Goal: Task Accomplishment & Management: Manage account settings

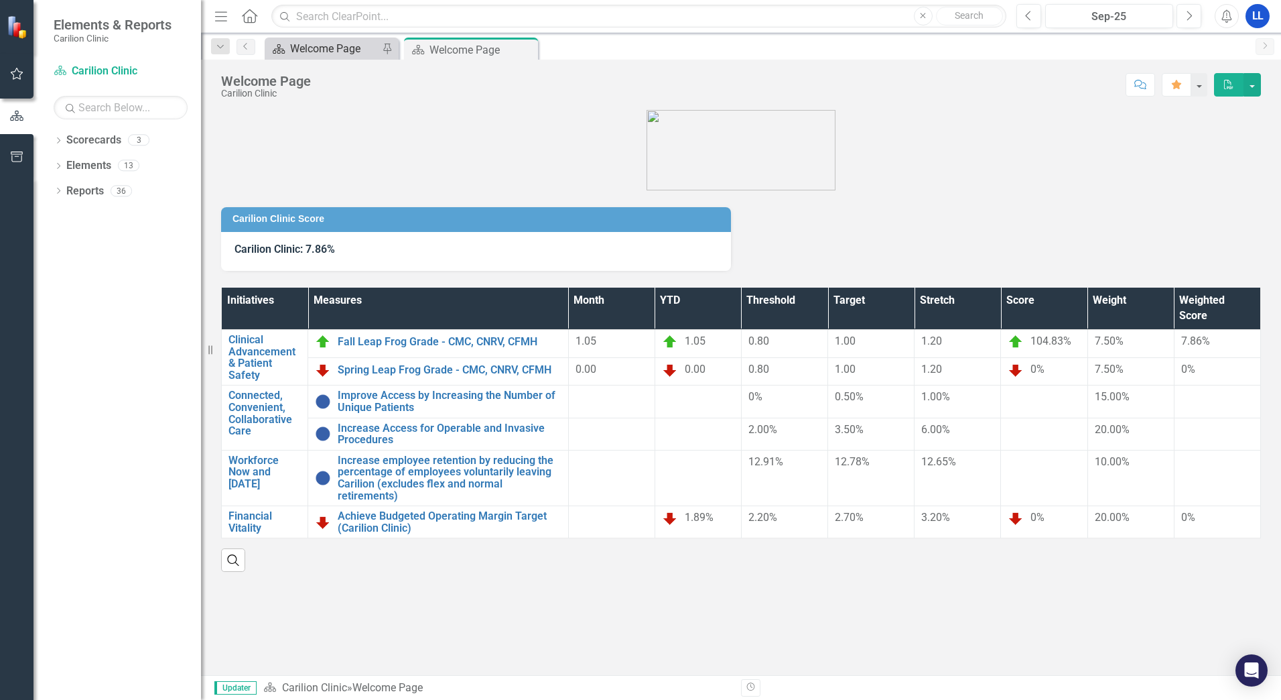
click at [355, 52] on div "Welcome Page" at bounding box center [334, 48] width 88 height 17
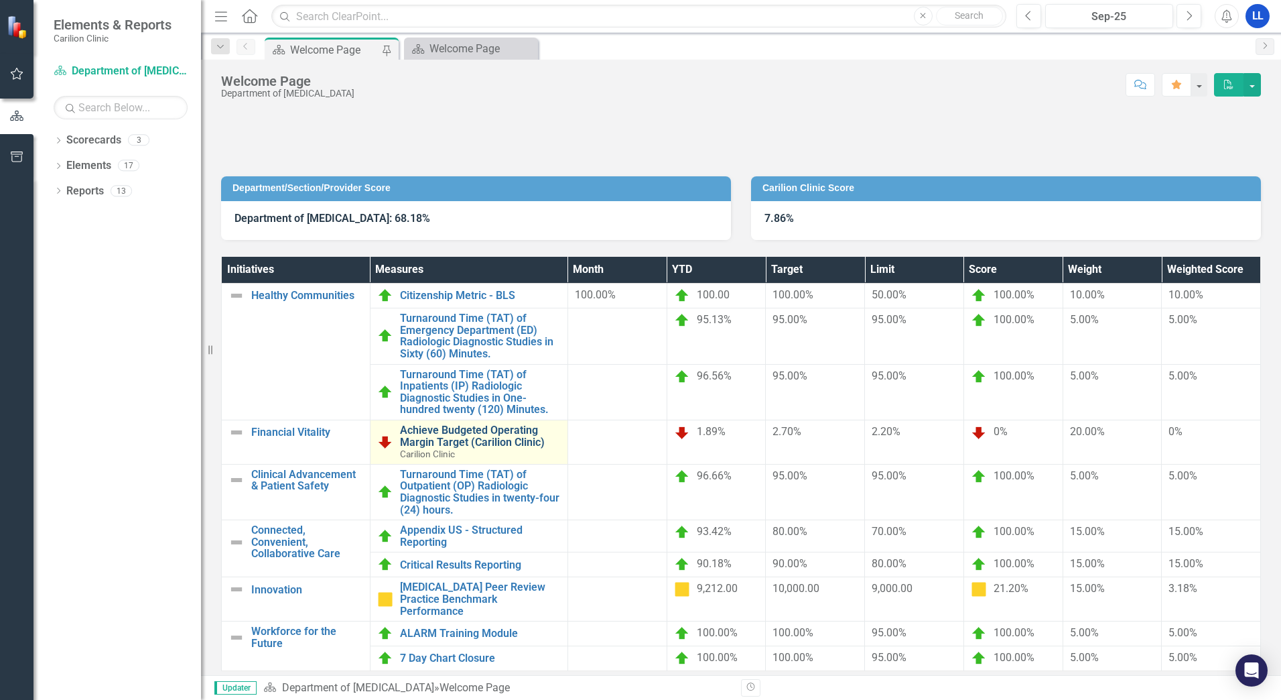
scroll to position [68, 0]
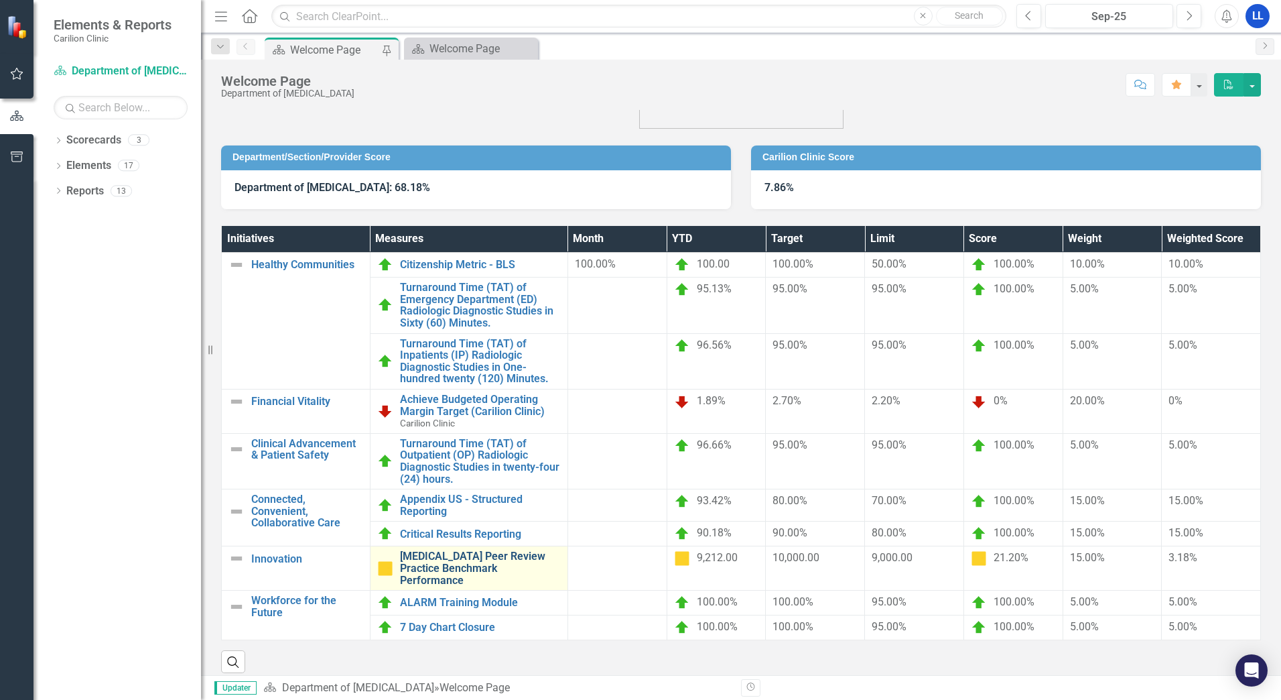
click at [464, 562] on link "[MEDICAL_DATA] Peer Review Practice Benchmark Performance" at bounding box center [480, 568] width 161 height 36
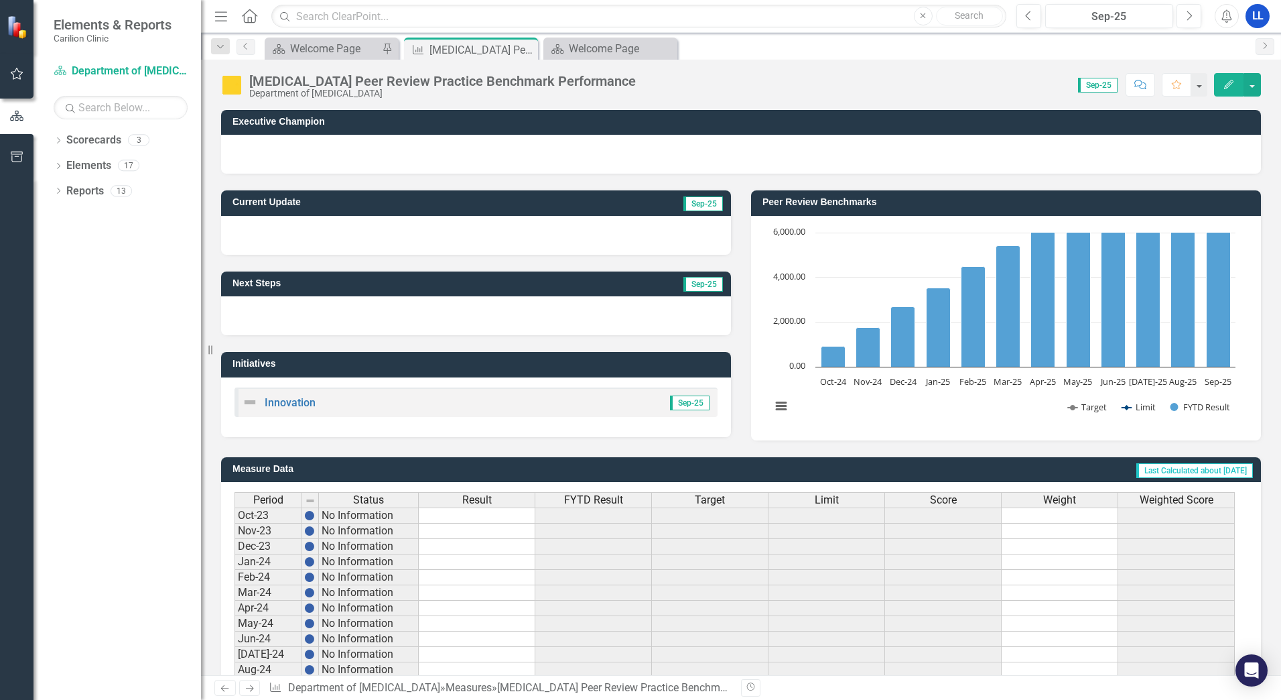
scroll to position [237, 0]
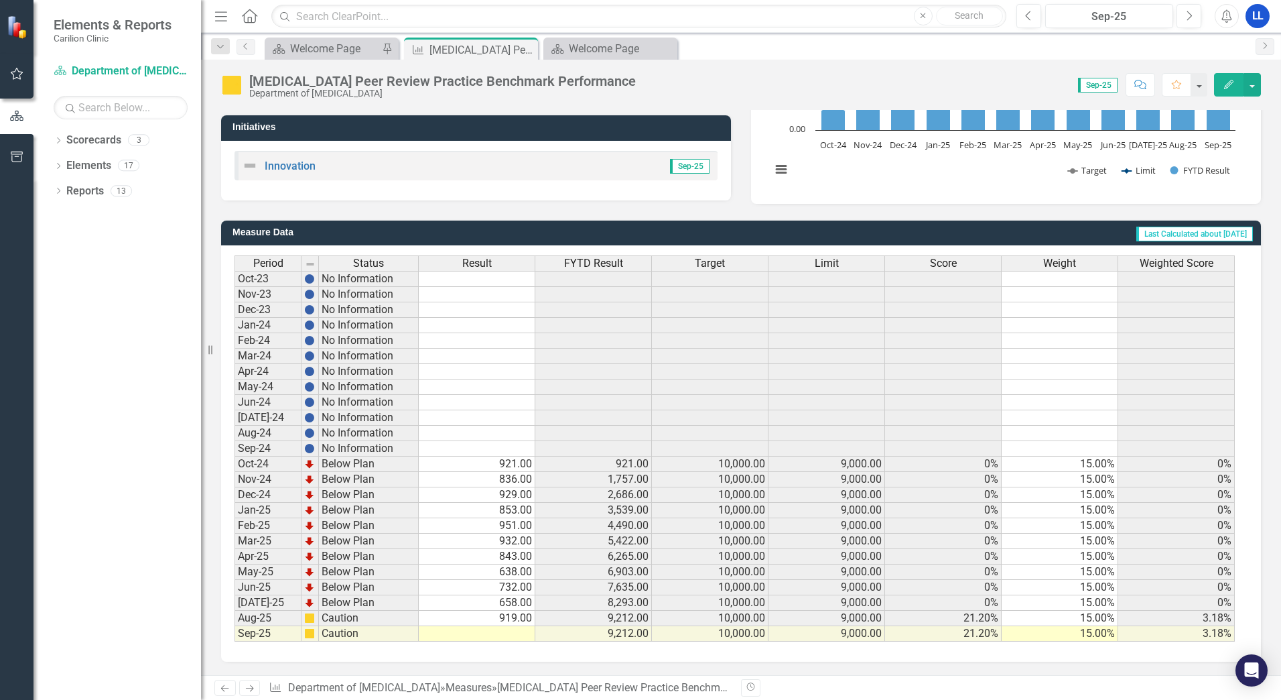
click at [524, 635] on td at bounding box center [477, 633] width 117 height 15
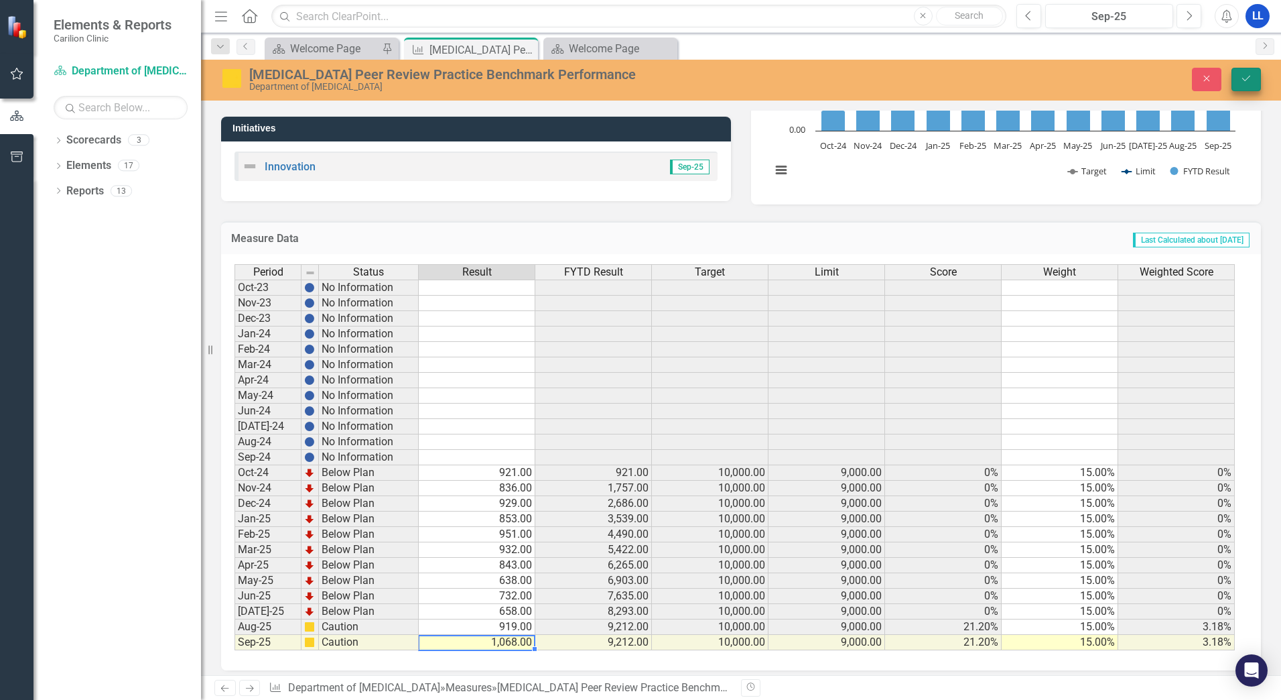
type textarea "1068"
click at [1253, 79] on button "Save" at bounding box center [1246, 79] width 29 height 23
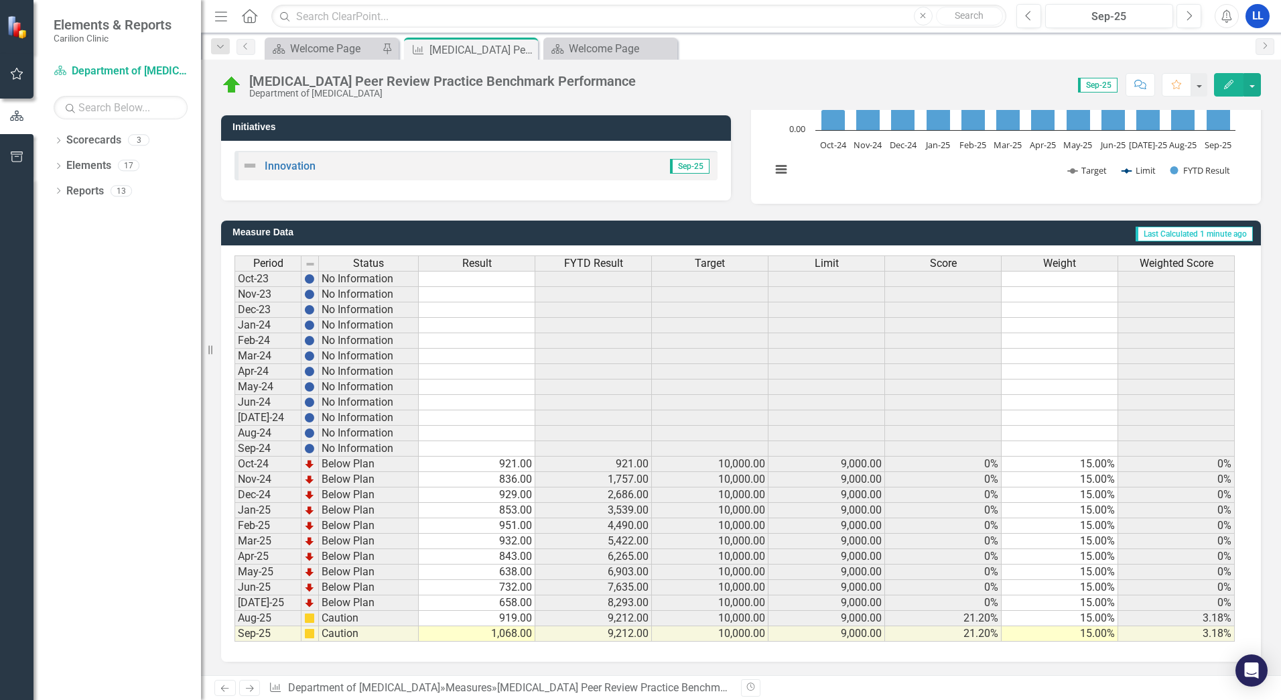
click at [1241, 310] on div "Period Status Result FYTD Result Target Limit Score Weight Weighted Score Oct-2…" at bounding box center [741, 453] width 1040 height 416
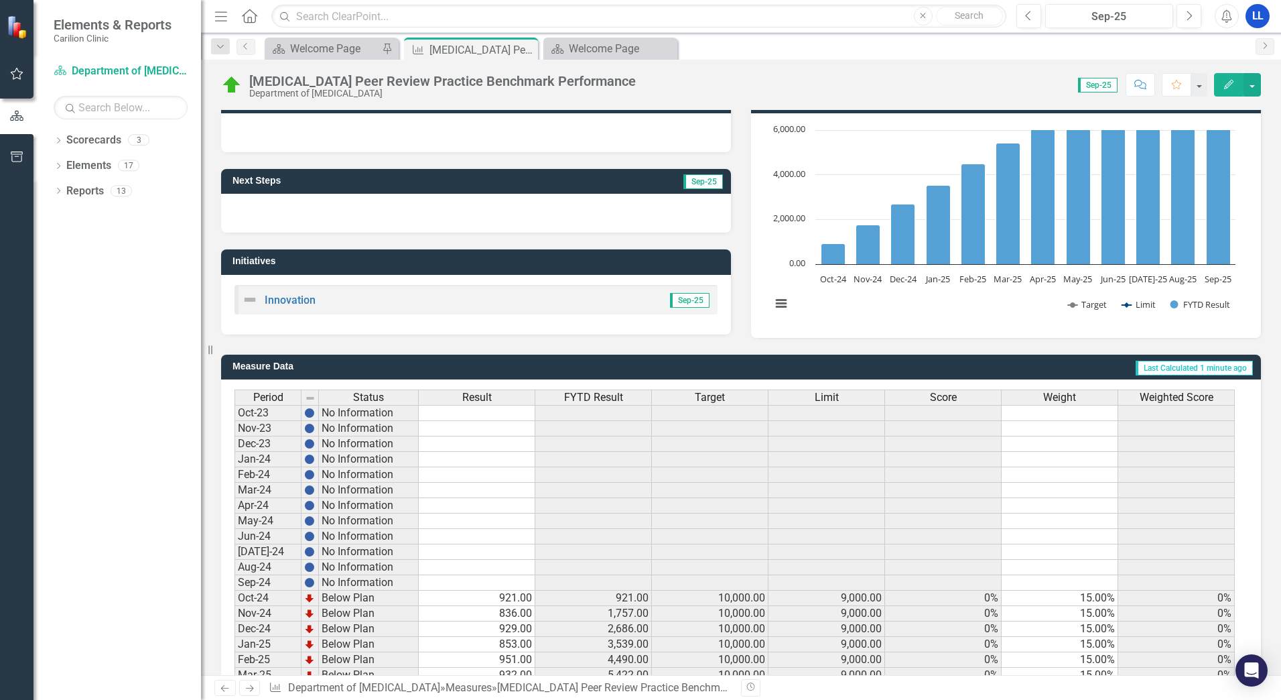
scroll to position [0, 0]
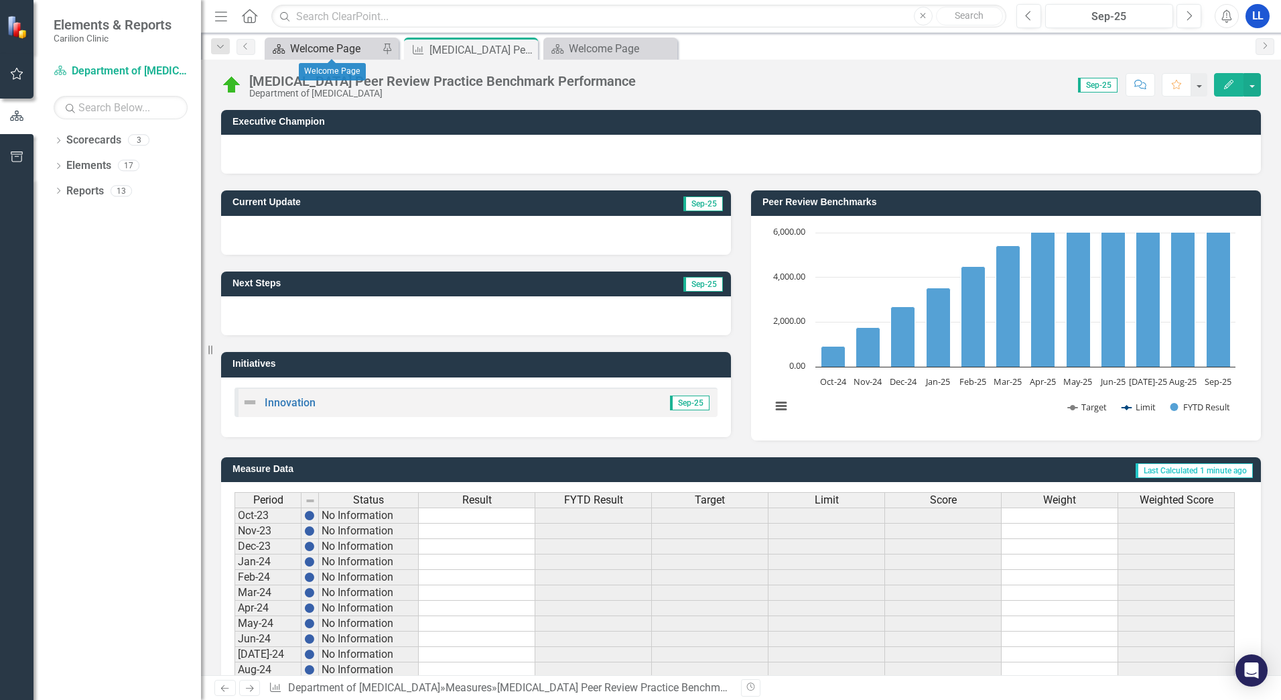
click at [290, 48] on div "Welcome Page" at bounding box center [334, 48] width 88 height 17
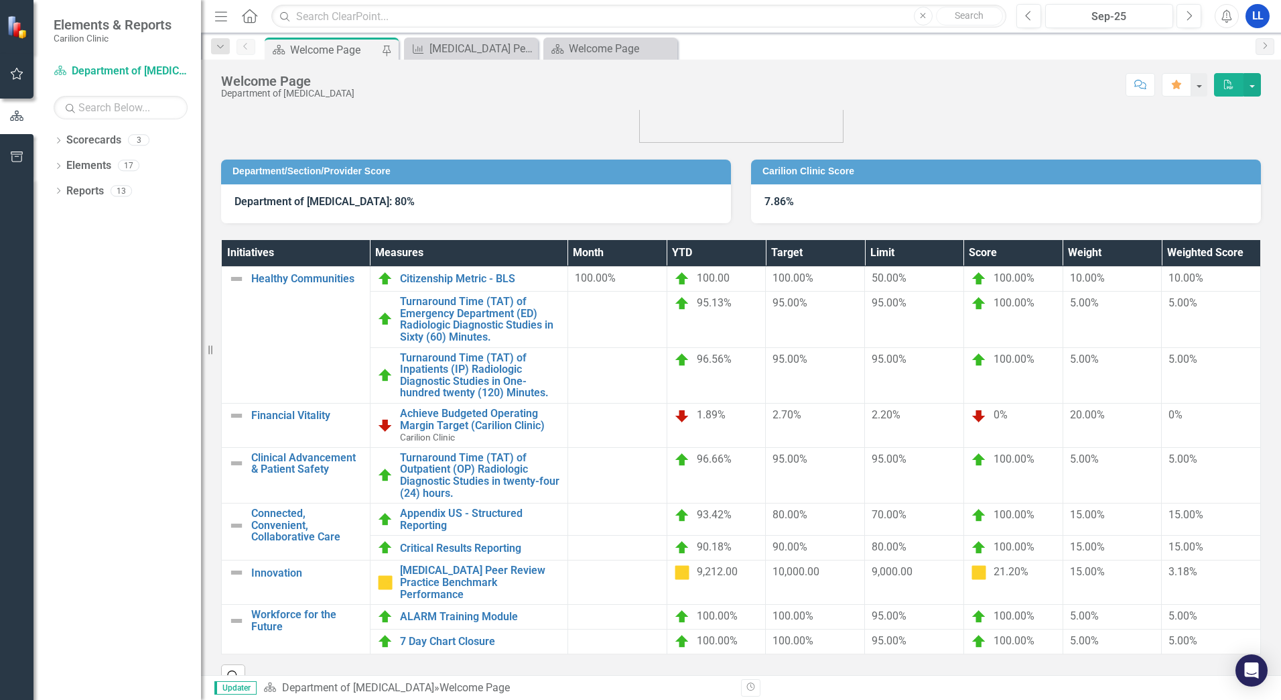
scroll to position [68, 0]
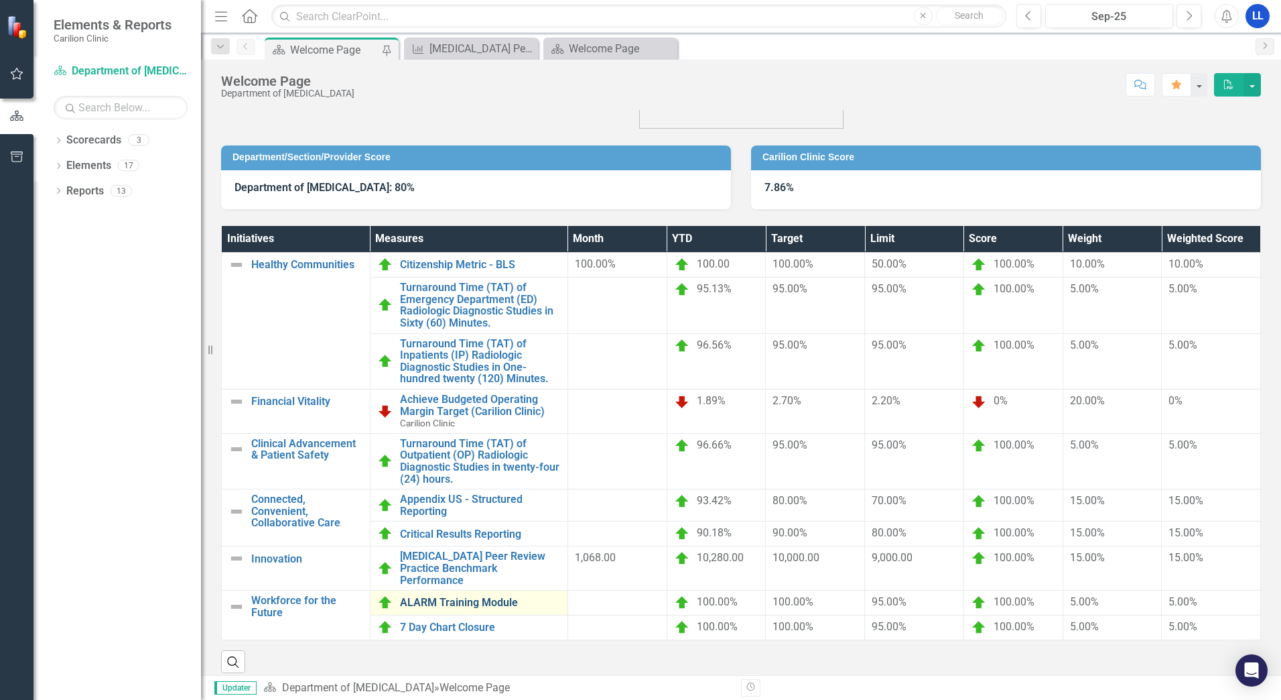
click at [492, 596] on link "ALARM Training Module" at bounding box center [480, 602] width 161 height 12
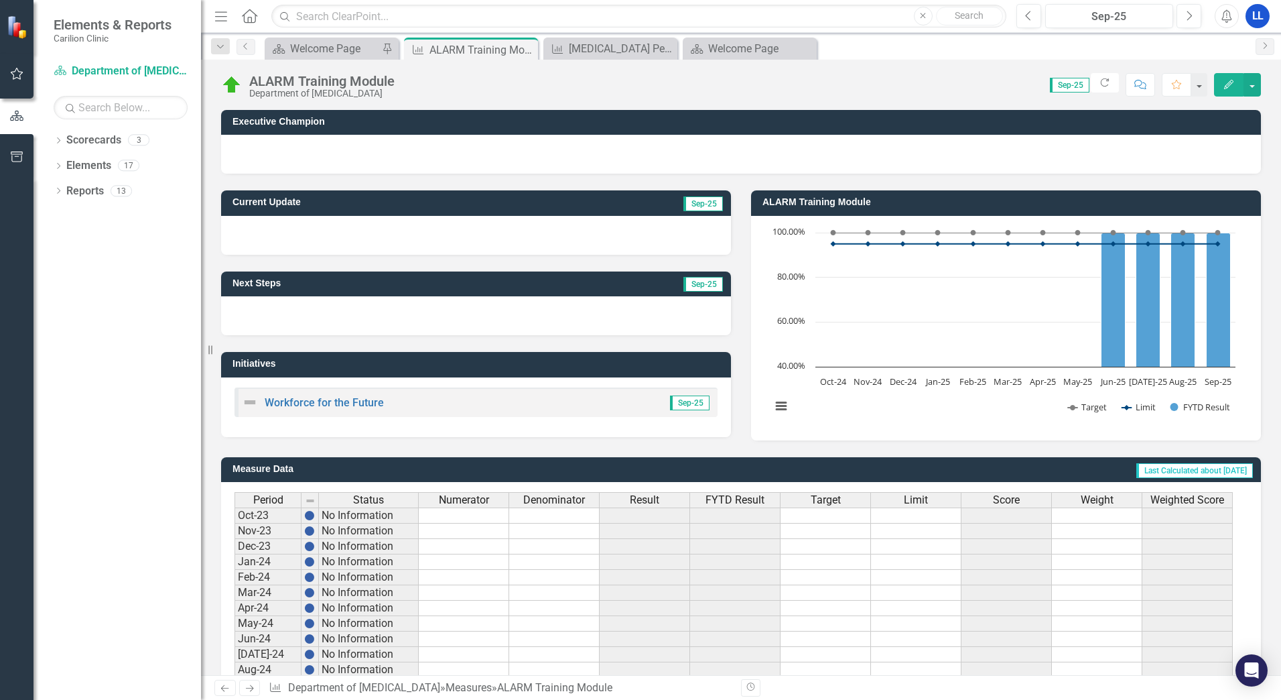
scroll to position [237, 0]
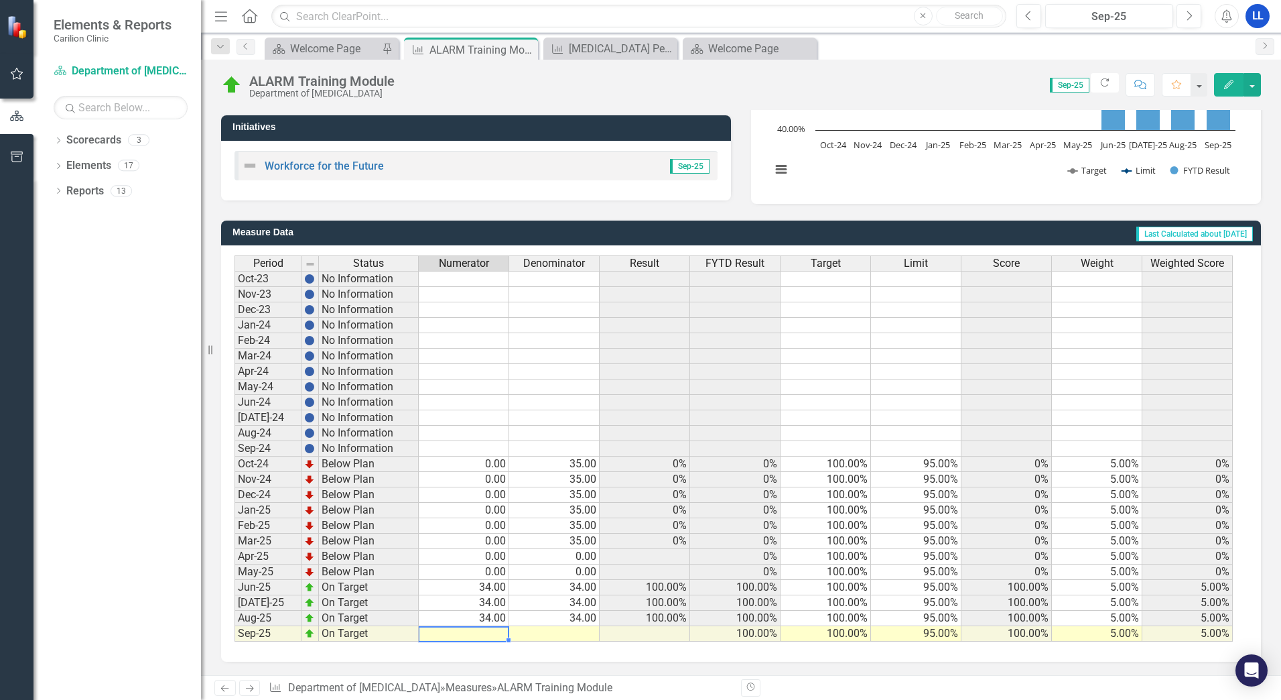
click at [495, 633] on td at bounding box center [464, 633] width 90 height 15
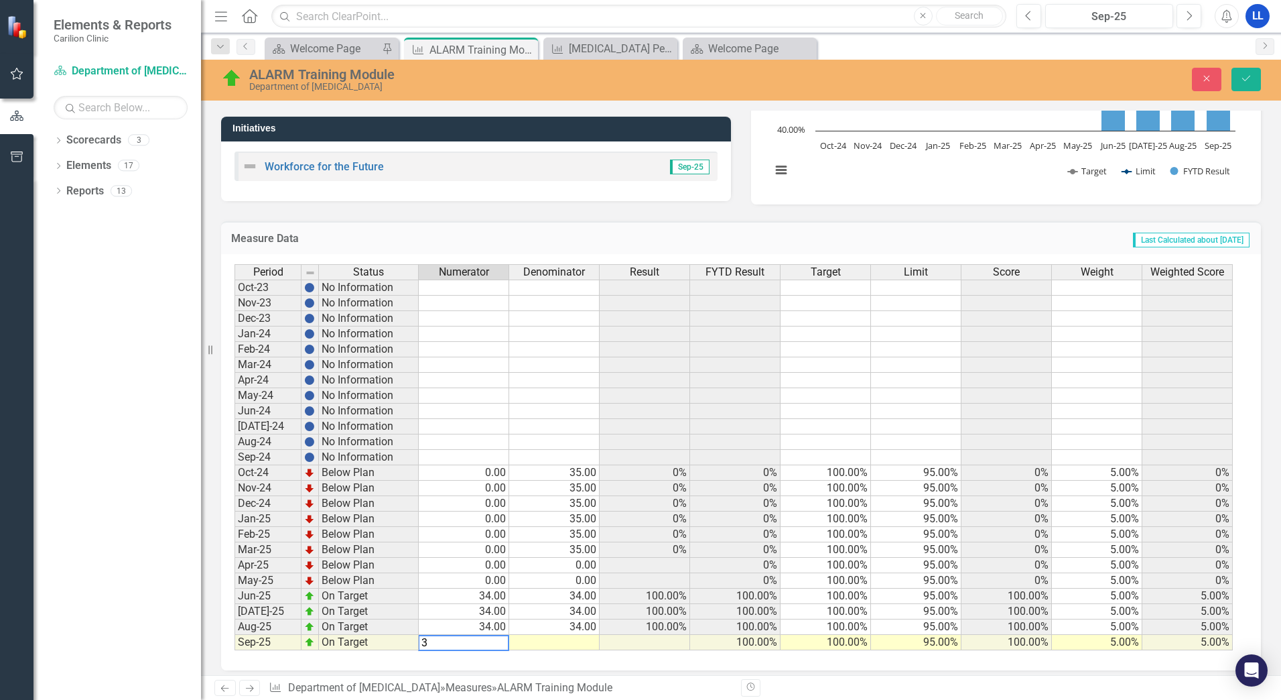
type textarea "34"
click at [1246, 79] on icon "Save" at bounding box center [1247, 78] width 12 height 9
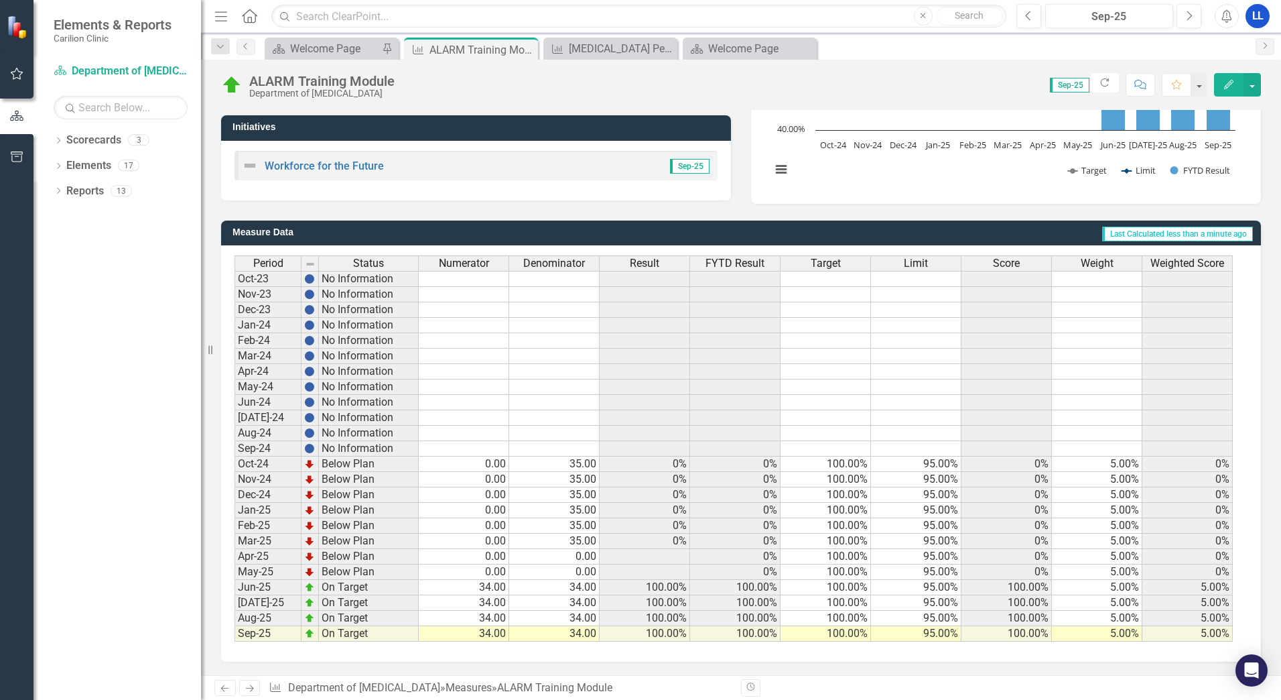
scroll to position [0, 0]
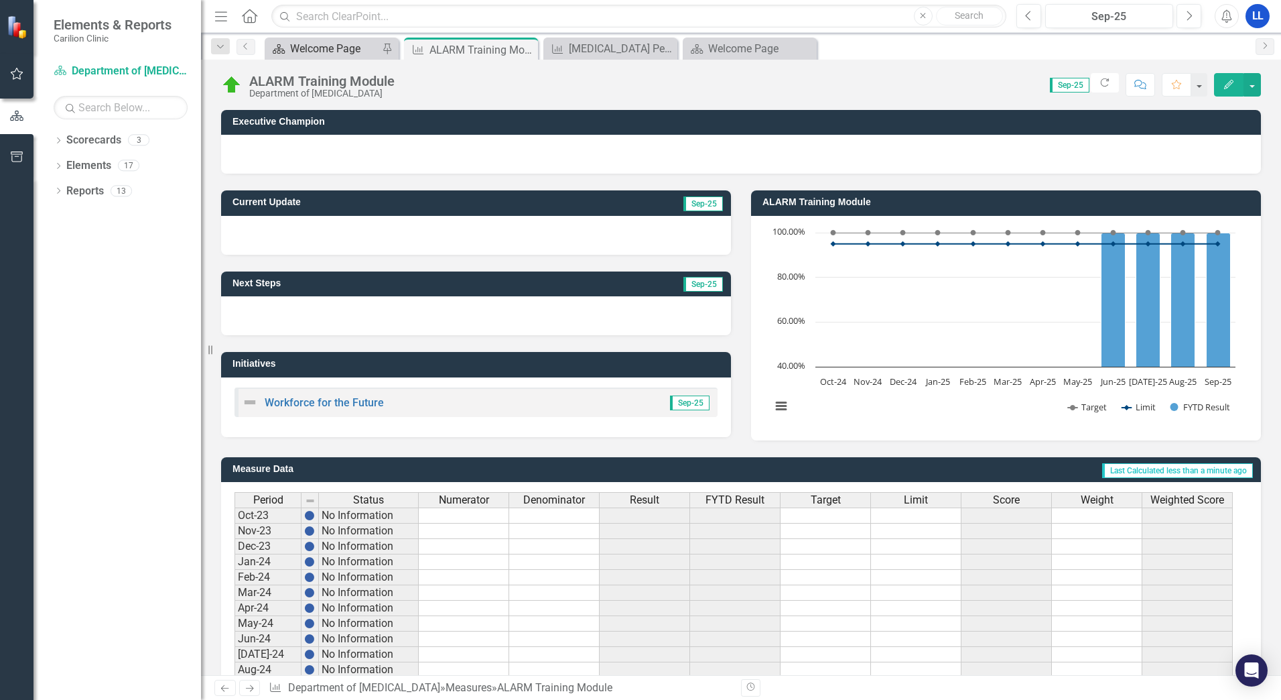
click at [302, 50] on div "Welcome Page" at bounding box center [334, 48] width 88 height 17
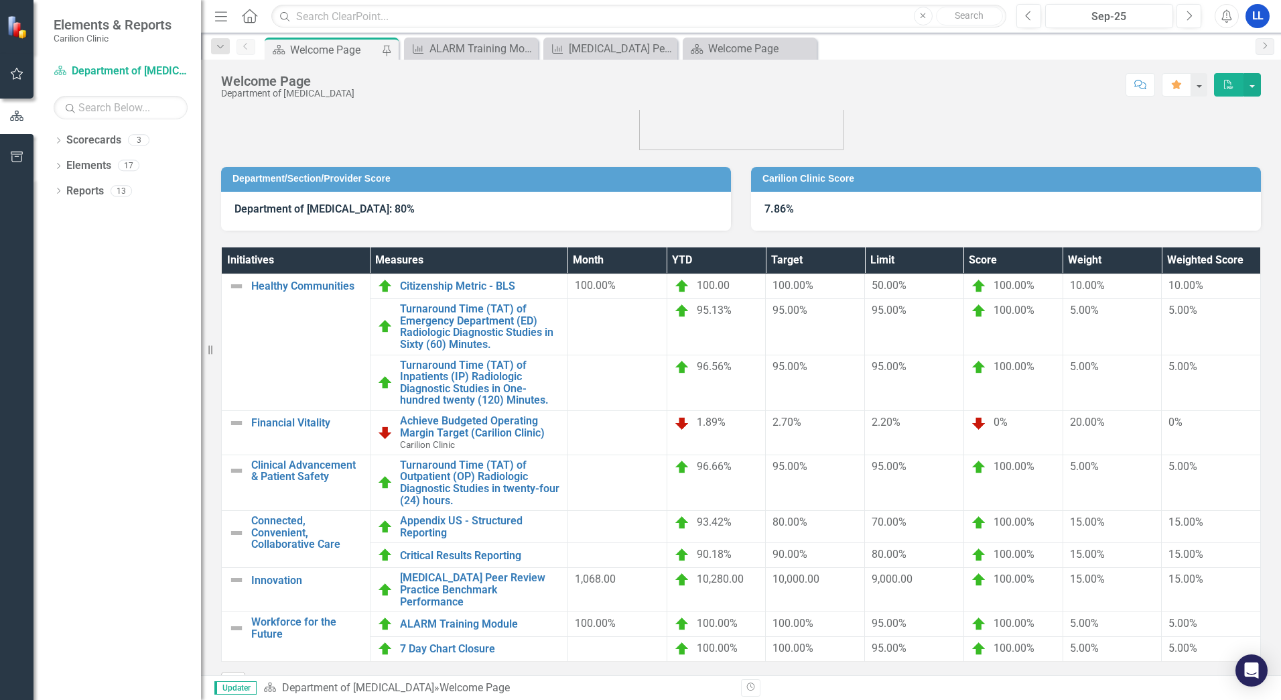
scroll to position [68, 0]
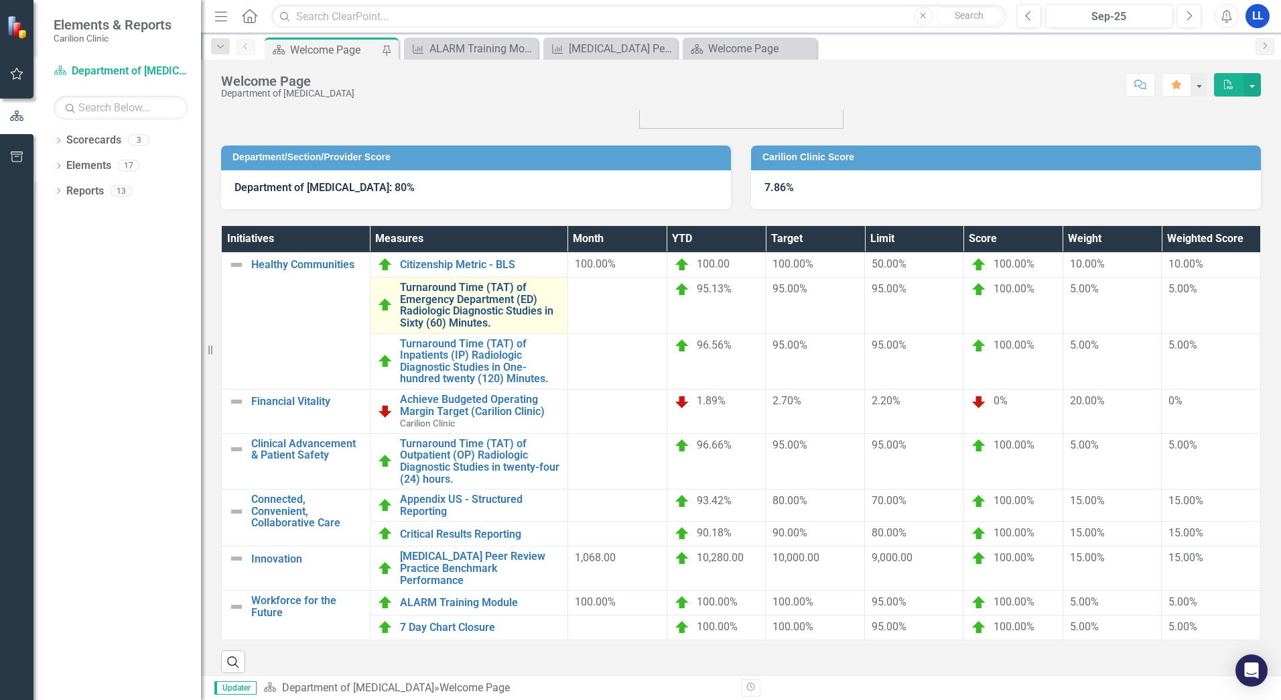
click at [508, 306] on link "Turnaround Time (TAT) of Emergency Department (ED) Radiologic Diagnostic Studie…" at bounding box center [480, 304] width 161 height 47
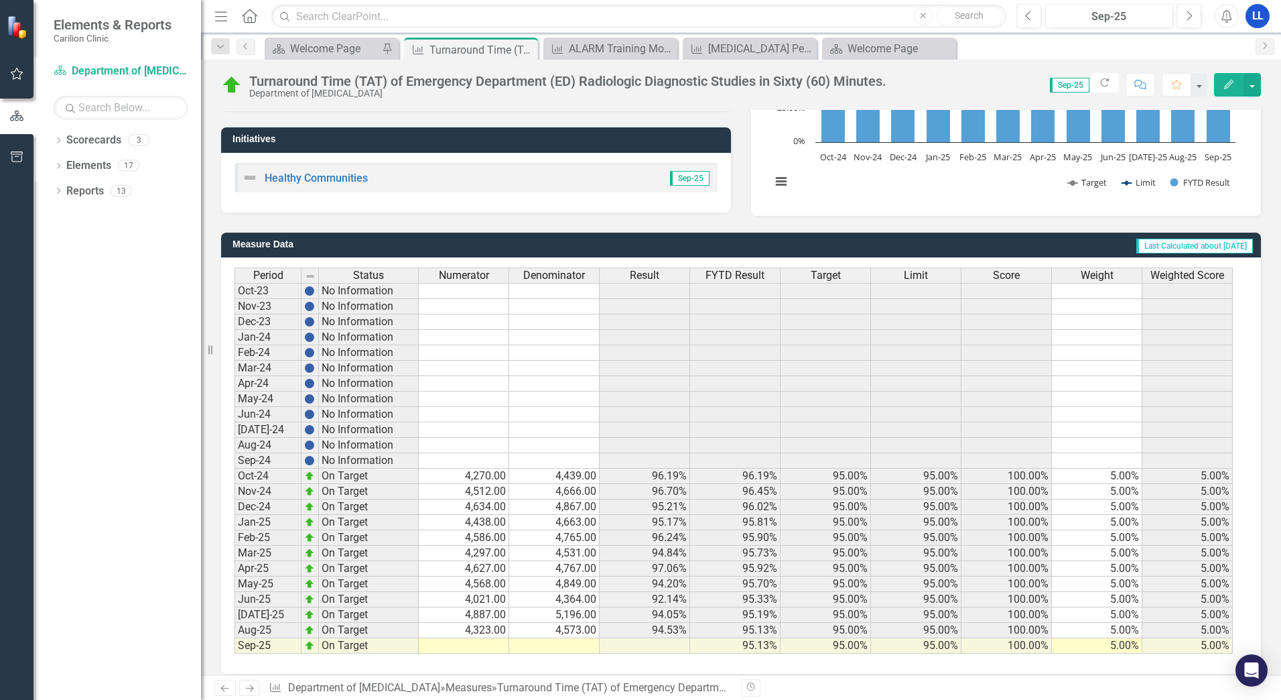
scroll to position [237, 0]
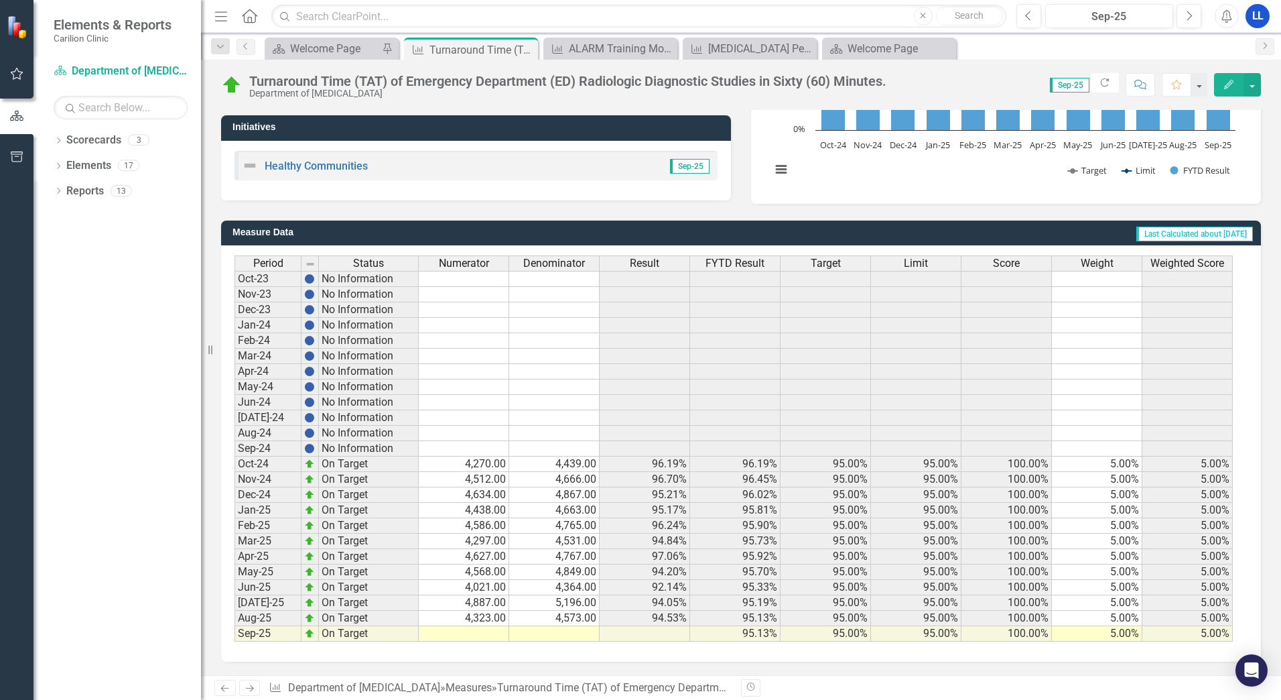
click at [489, 633] on td at bounding box center [464, 633] width 90 height 15
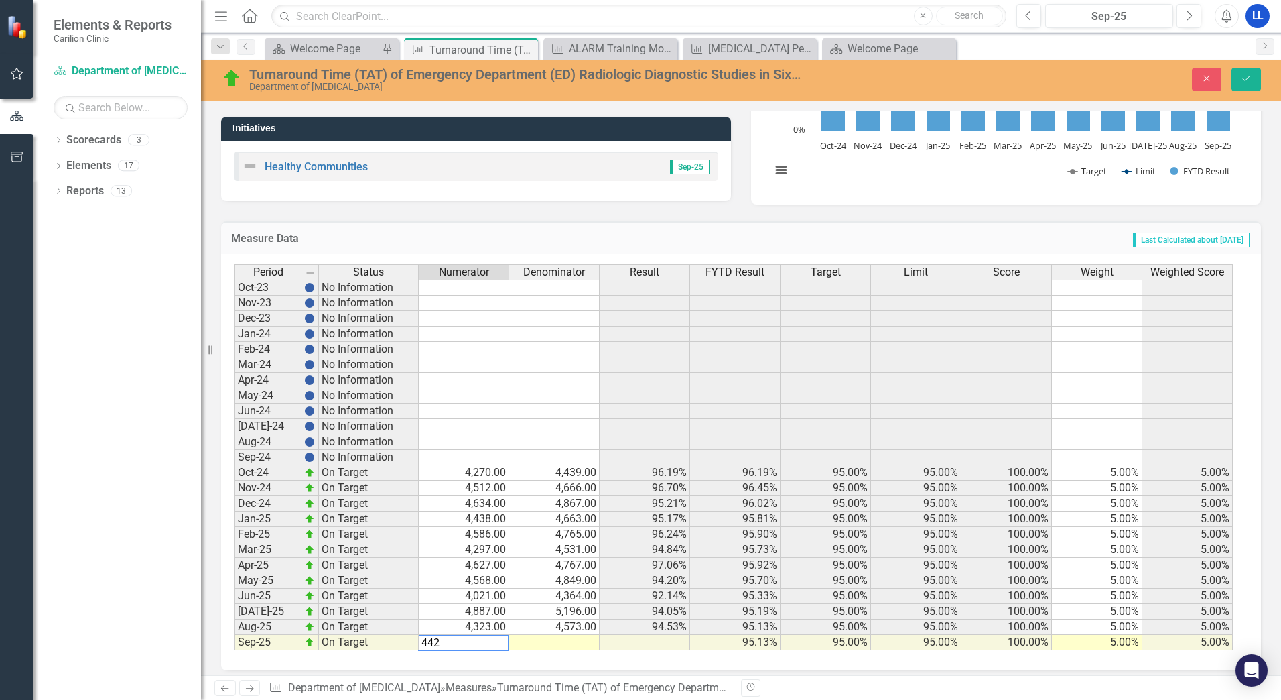
type textarea "4428"
type textarea "4684"
click at [1237, 79] on button "Save" at bounding box center [1246, 79] width 29 height 23
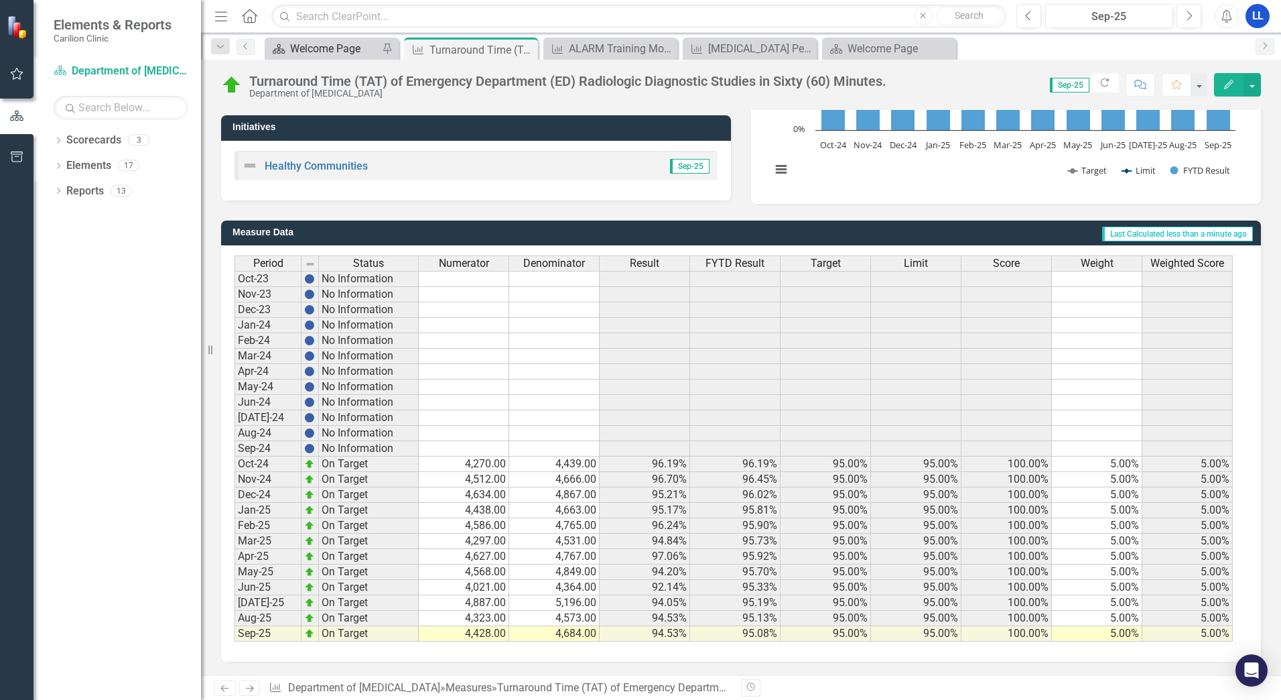
click at [331, 43] on div "Welcome Page" at bounding box center [334, 48] width 88 height 17
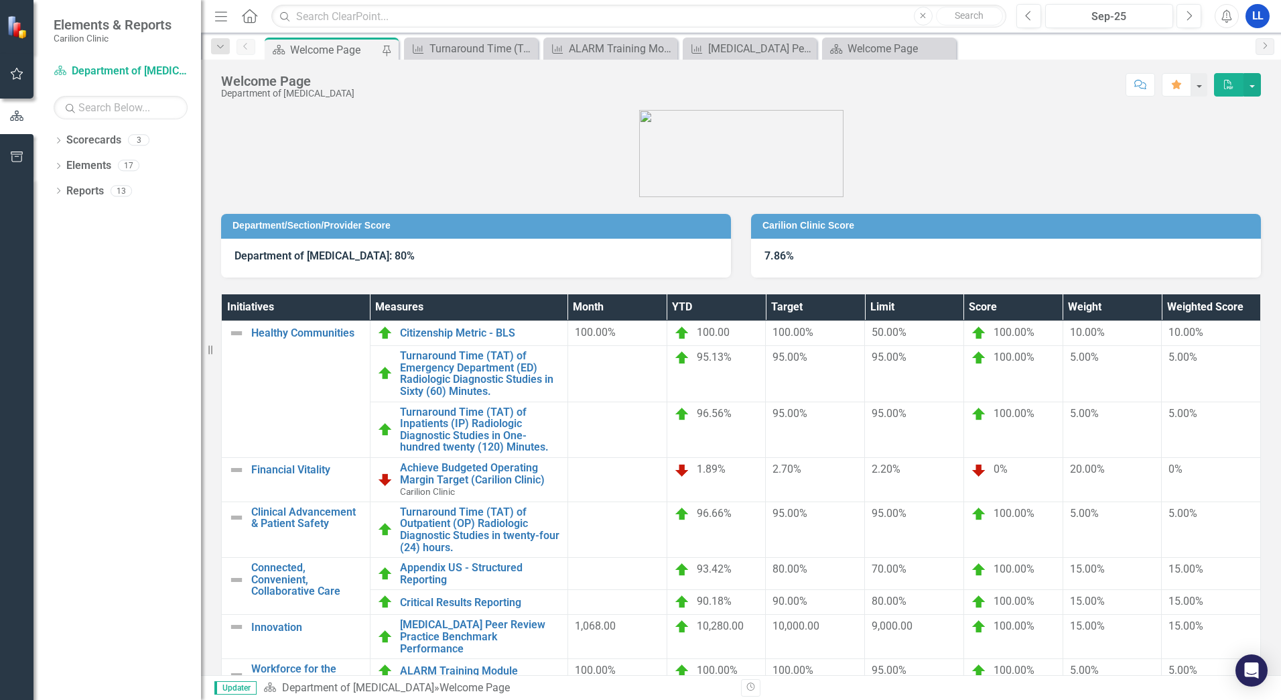
scroll to position [68, 0]
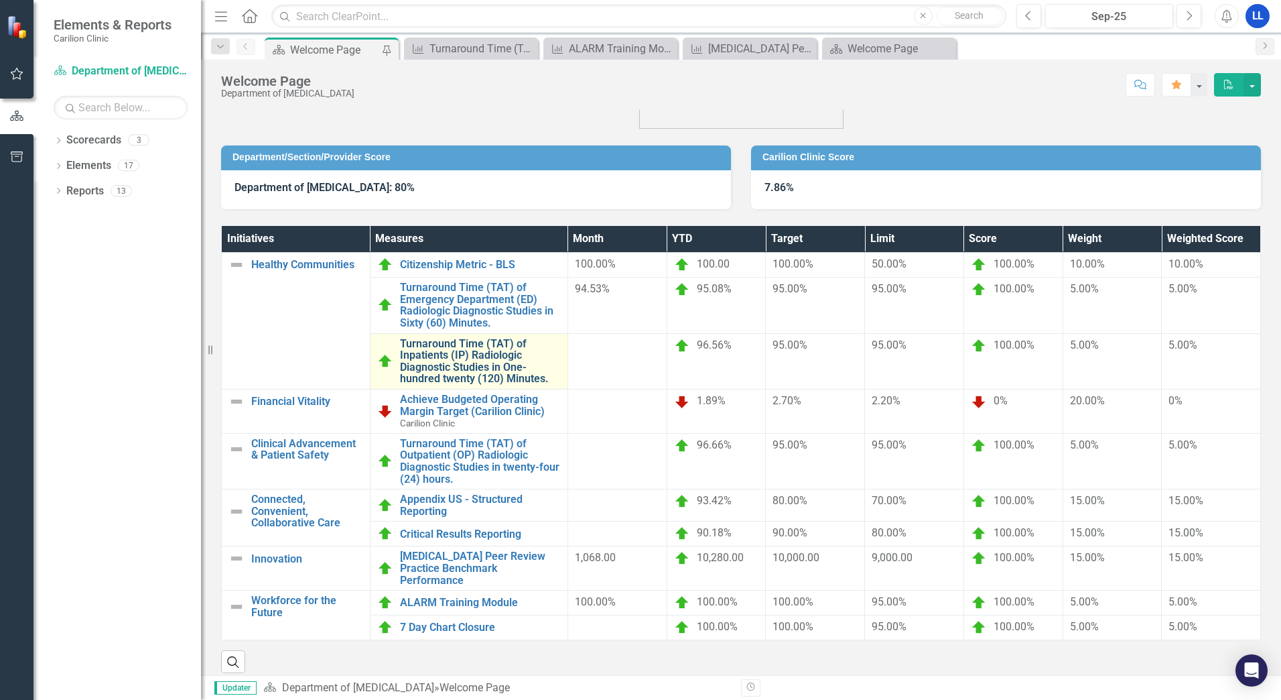
click at [470, 351] on link "Turnaround Time (TAT) of Inpatients (IP) Radiologic Diagnostic Studies in One-h…" at bounding box center [480, 361] width 161 height 47
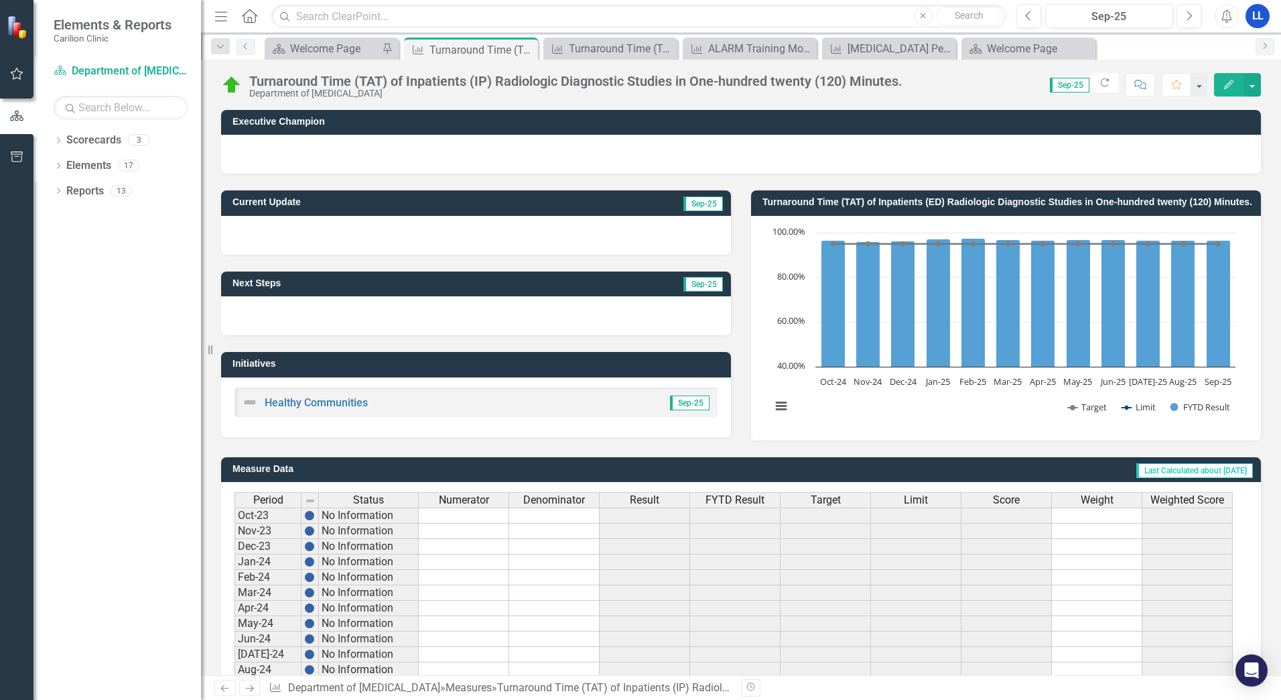
scroll to position [247, 0]
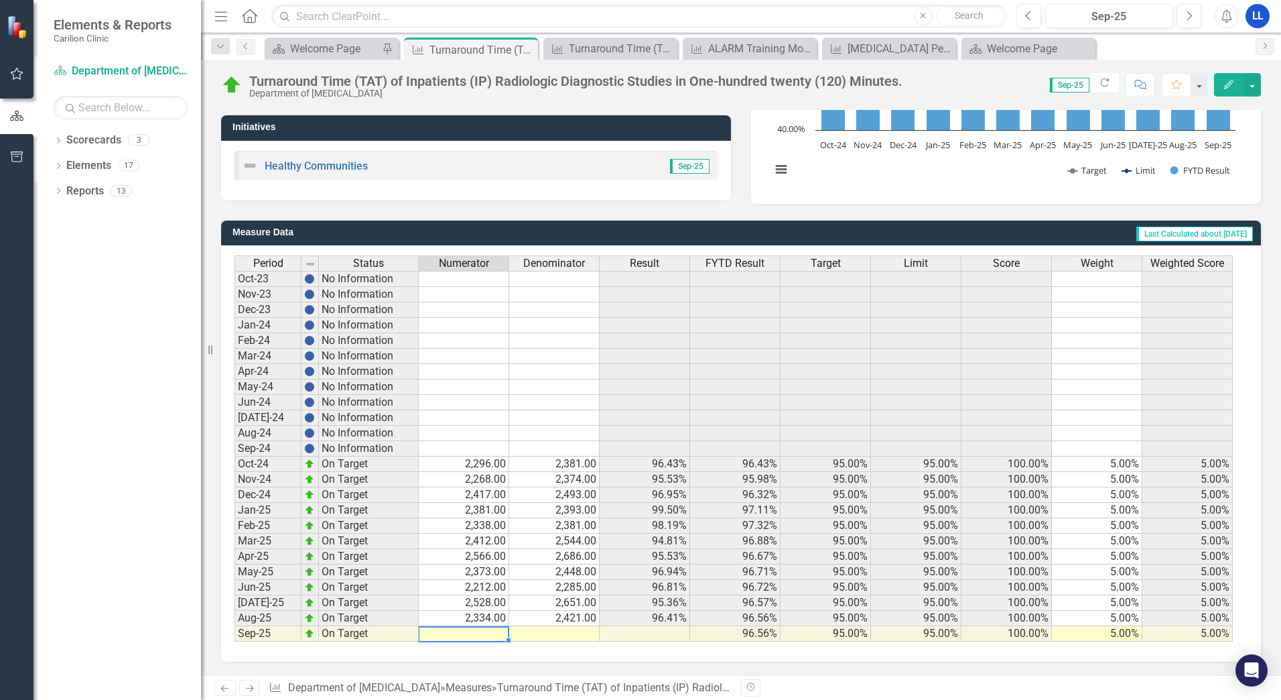
click at [498, 634] on td at bounding box center [464, 633] width 90 height 15
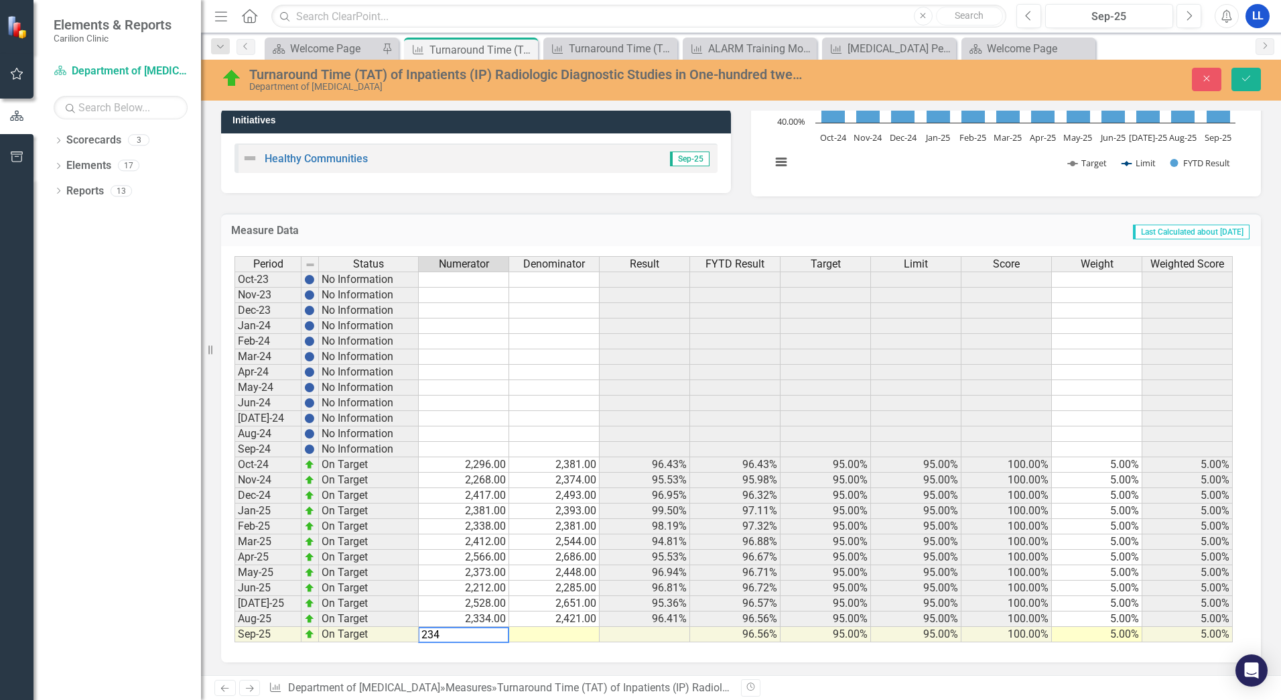
type textarea "2348"
type textarea "2431"
click at [1245, 85] on button "Save" at bounding box center [1246, 79] width 29 height 23
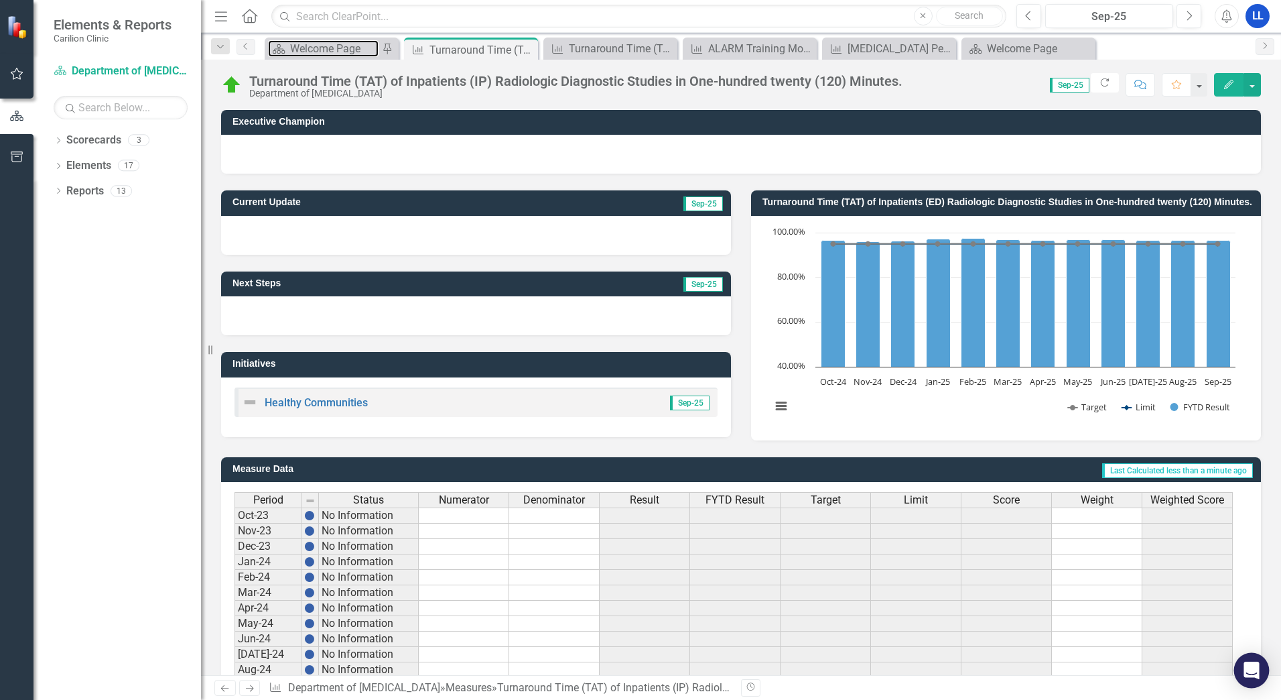
drag, startPoint x: 340, startPoint y: 54, endPoint x: 1256, endPoint y: 669, distance: 1103.0
click at [340, 54] on div "Welcome Page" at bounding box center [334, 48] width 88 height 17
